Goal: Task Accomplishment & Management: Manage account settings

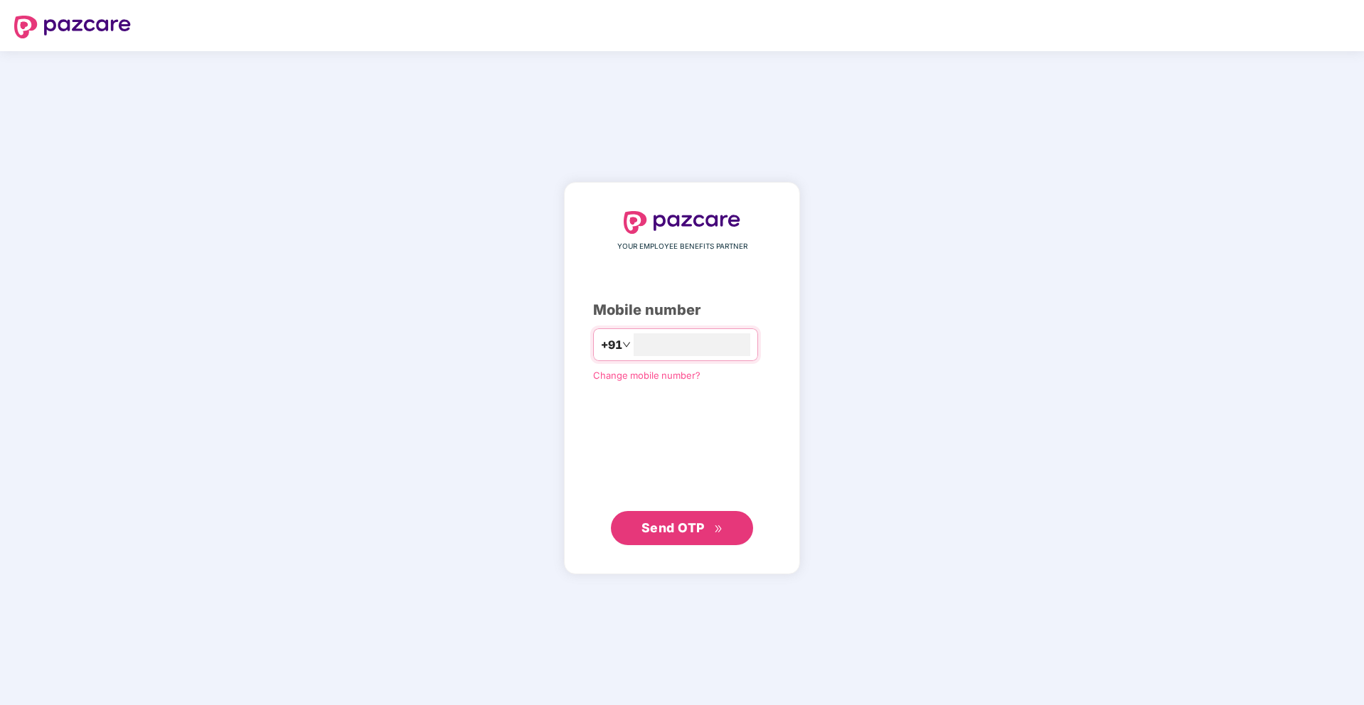
type input "**********"
click at [700, 534] on span "Send OTP" at bounding box center [672, 527] width 63 height 15
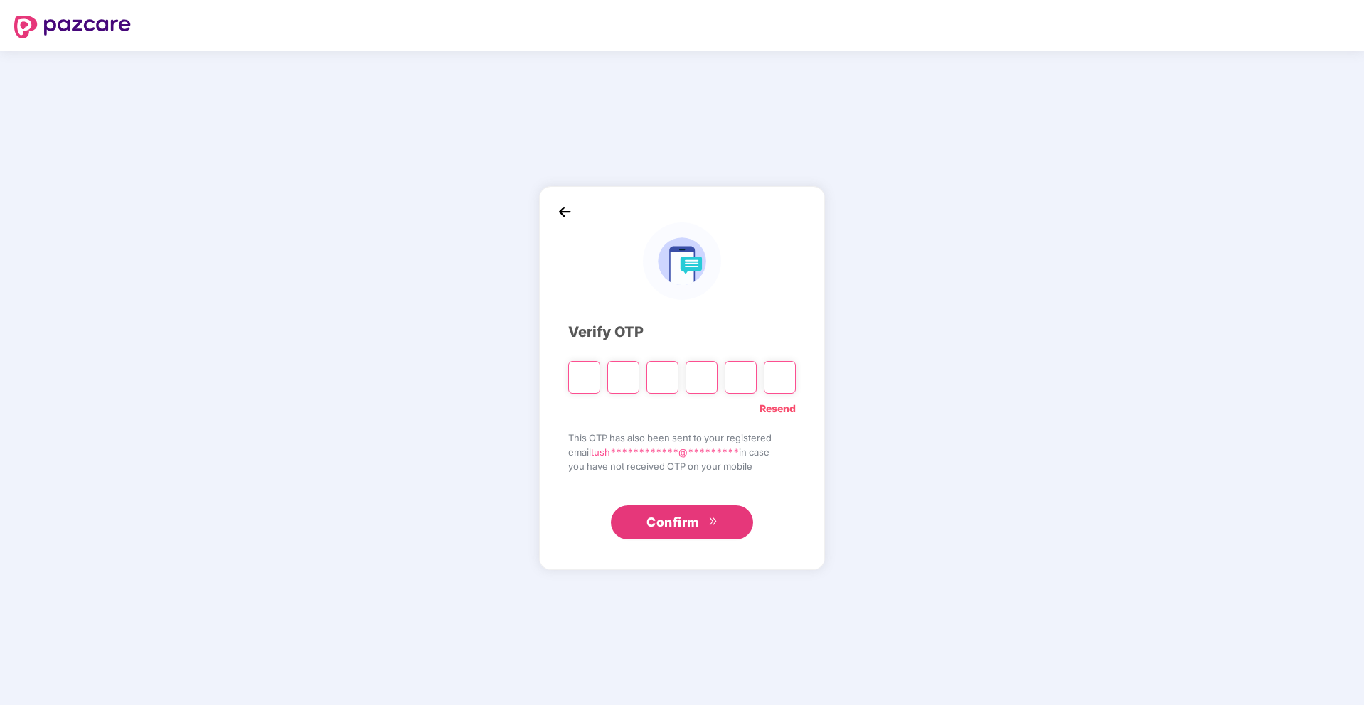
type input "*"
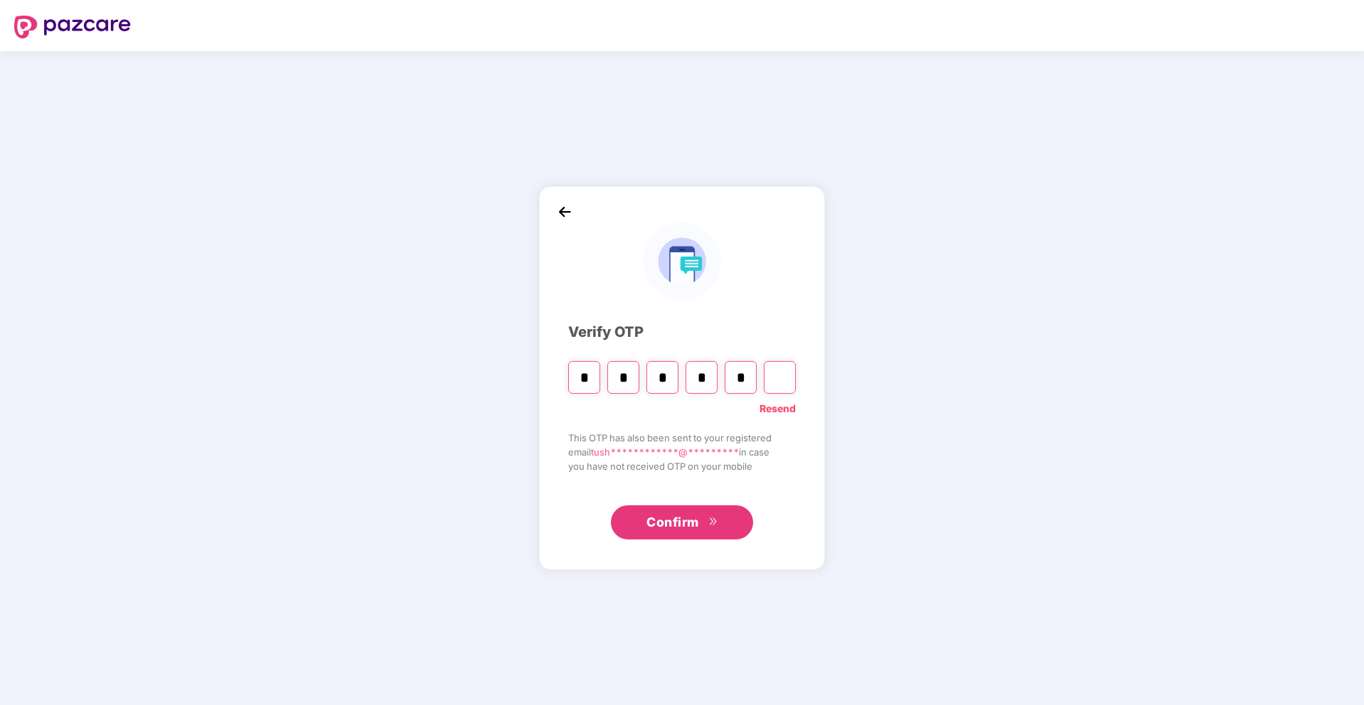
type input "*"
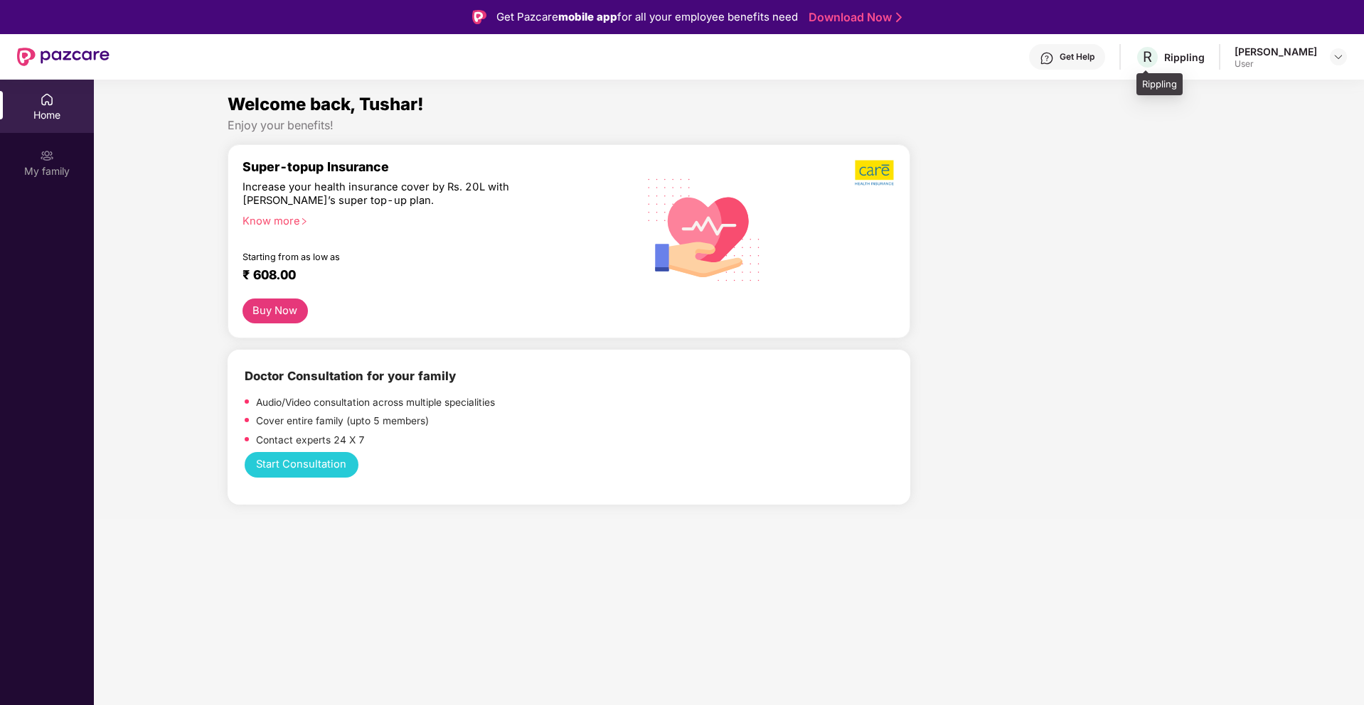
drag, startPoint x: 1182, startPoint y: 56, endPoint x: 1302, endPoint y: 57, distance: 120.2
click at [1183, 56] on div "Rippling" at bounding box center [1184, 57] width 41 height 14
click at [1345, 56] on div at bounding box center [1338, 56] width 17 height 17
click at [1078, 177] on div at bounding box center [1076, 331] width 321 height 375
click at [614, 113] on div "Welcome back, Tushar!" at bounding box center [729, 104] width 1003 height 27
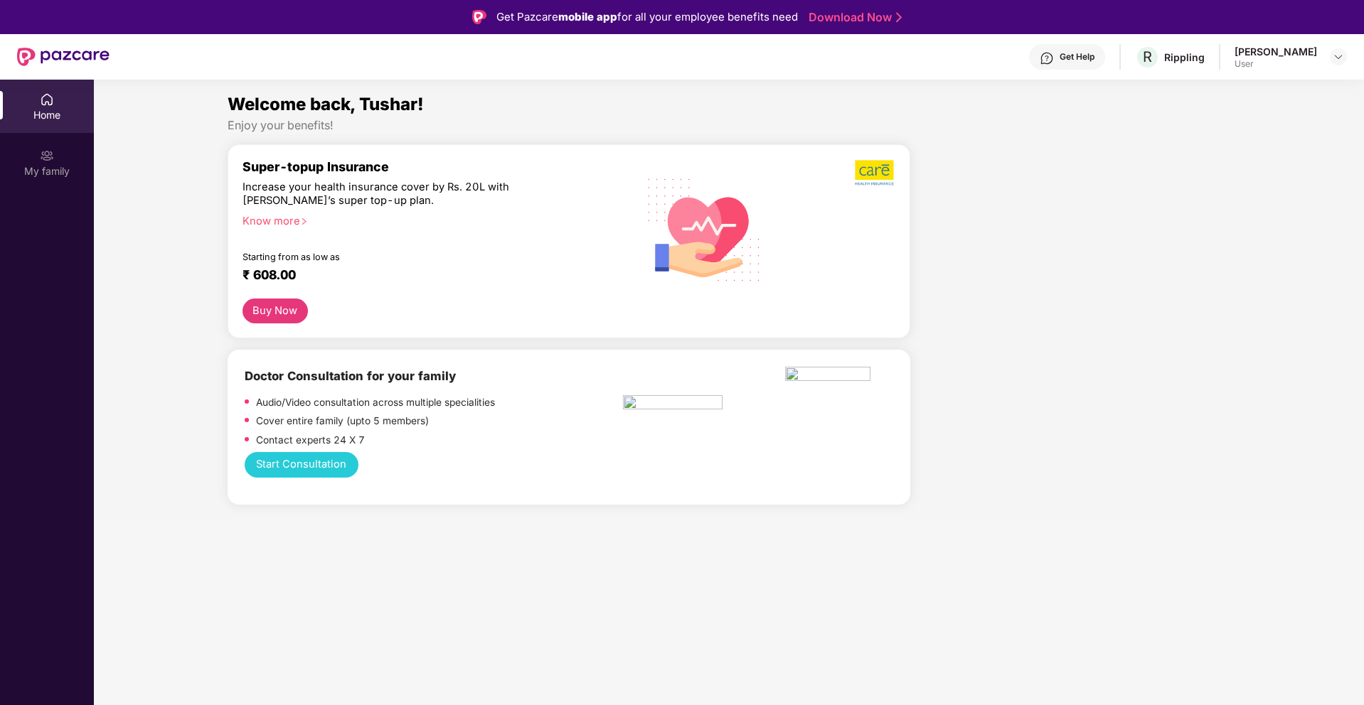
drag, startPoint x: 614, startPoint y: 113, endPoint x: 1348, endPoint y: 1, distance: 742.4
click at [0, 0] on div "Get Pazcare mobile app for all your employee benefits need Download Now Get Hel…" at bounding box center [682, 392] width 1364 height 785
